Goal: Navigation & Orientation: Find specific page/section

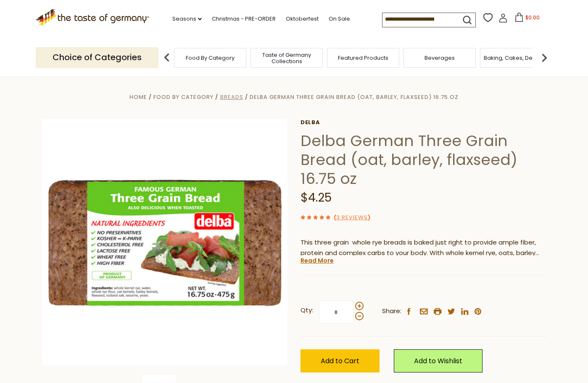
click at [231, 95] on span "Breads" at bounding box center [231, 97] width 23 height 8
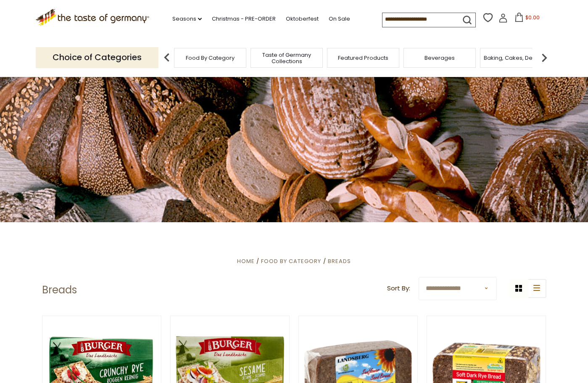
click at [343, 169] on div at bounding box center [294, 148] width 588 height 147
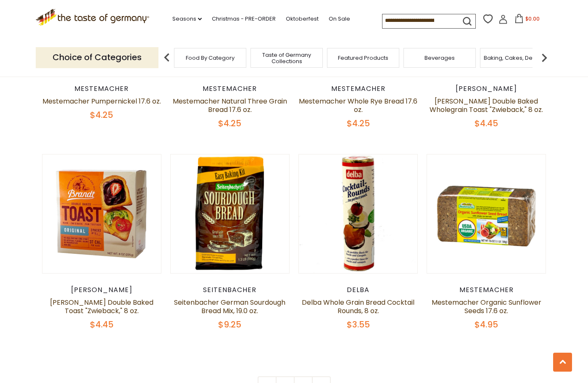
scroll to position [1797, 0]
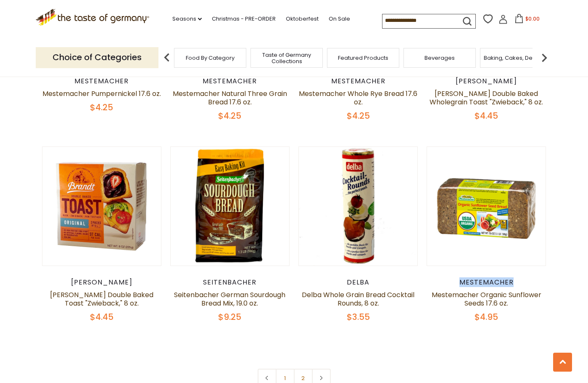
click at [474, 273] on article "Quick View Mestemacher Mestemacher Organic Sunflower Seeds 17.6 oz. $4.95" at bounding box center [487, 234] width 120 height 176
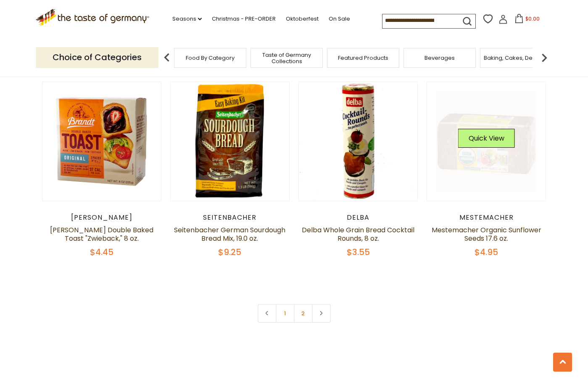
scroll to position [1914, 0]
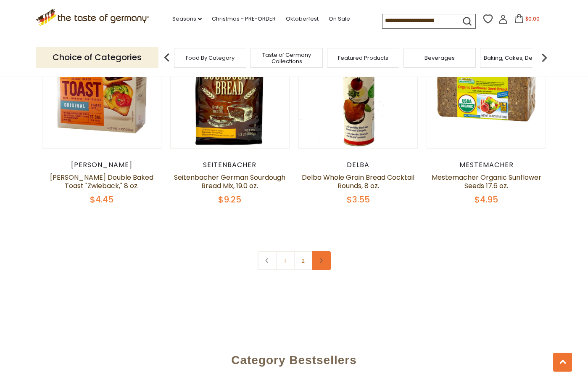
click at [325, 260] on link at bounding box center [321, 260] width 19 height 19
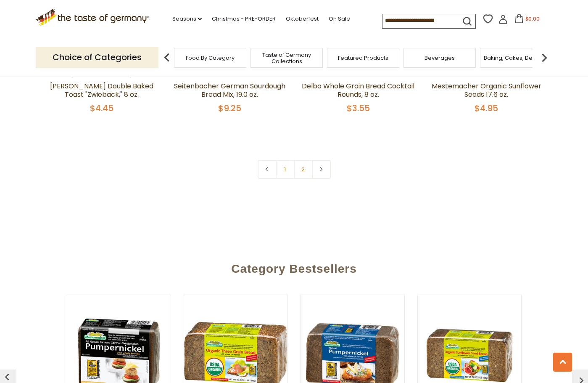
scroll to position [2020, 0]
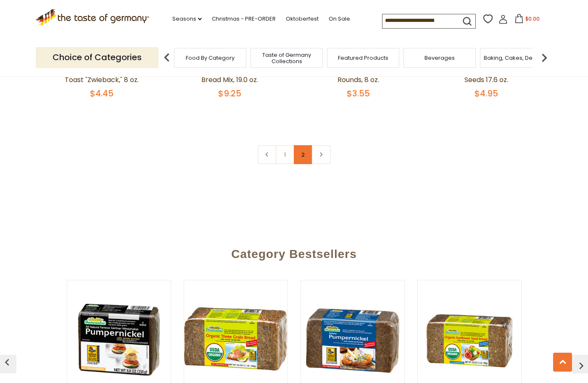
click at [301, 155] on link "2" at bounding box center [303, 154] width 19 height 19
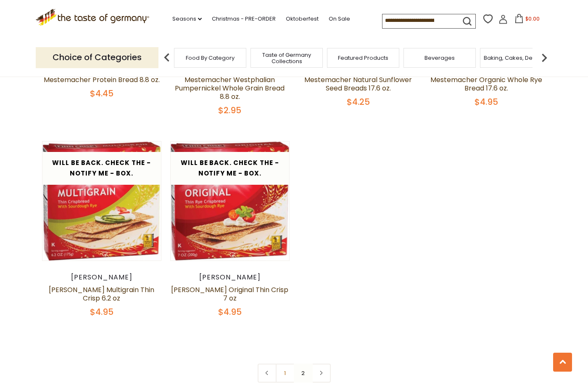
scroll to position [1244, 0]
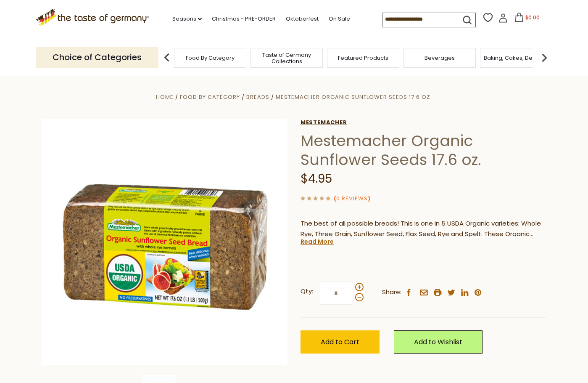
click at [336, 122] on link "Mestemacher" at bounding box center [424, 122] width 246 height 7
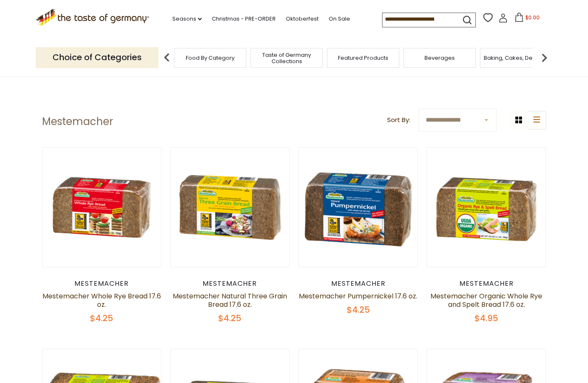
click at [71, 121] on h1 "Mestemacher" at bounding box center [77, 121] width 71 height 13
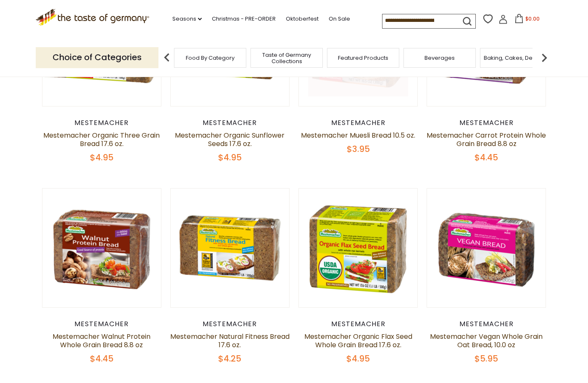
scroll to position [399, 0]
